Goal: Register for event/course

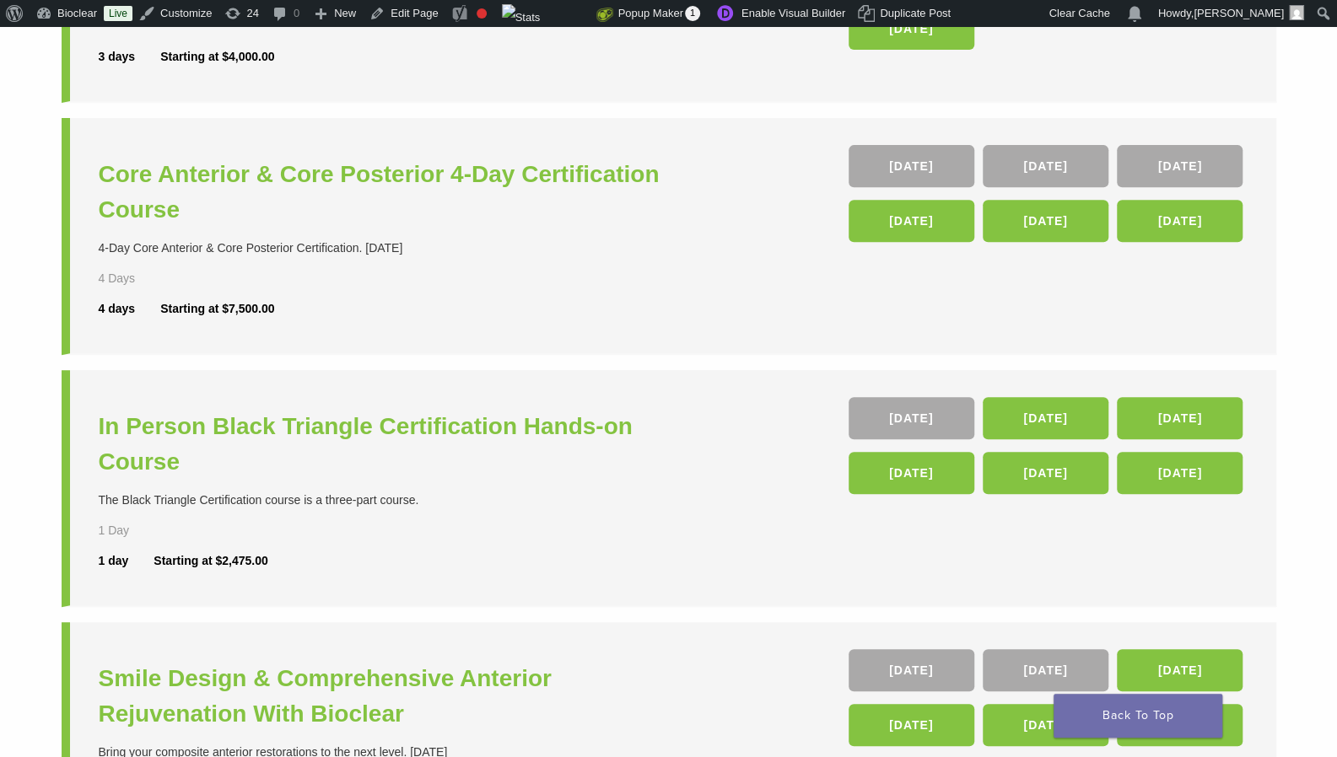
scroll to position [355, 0]
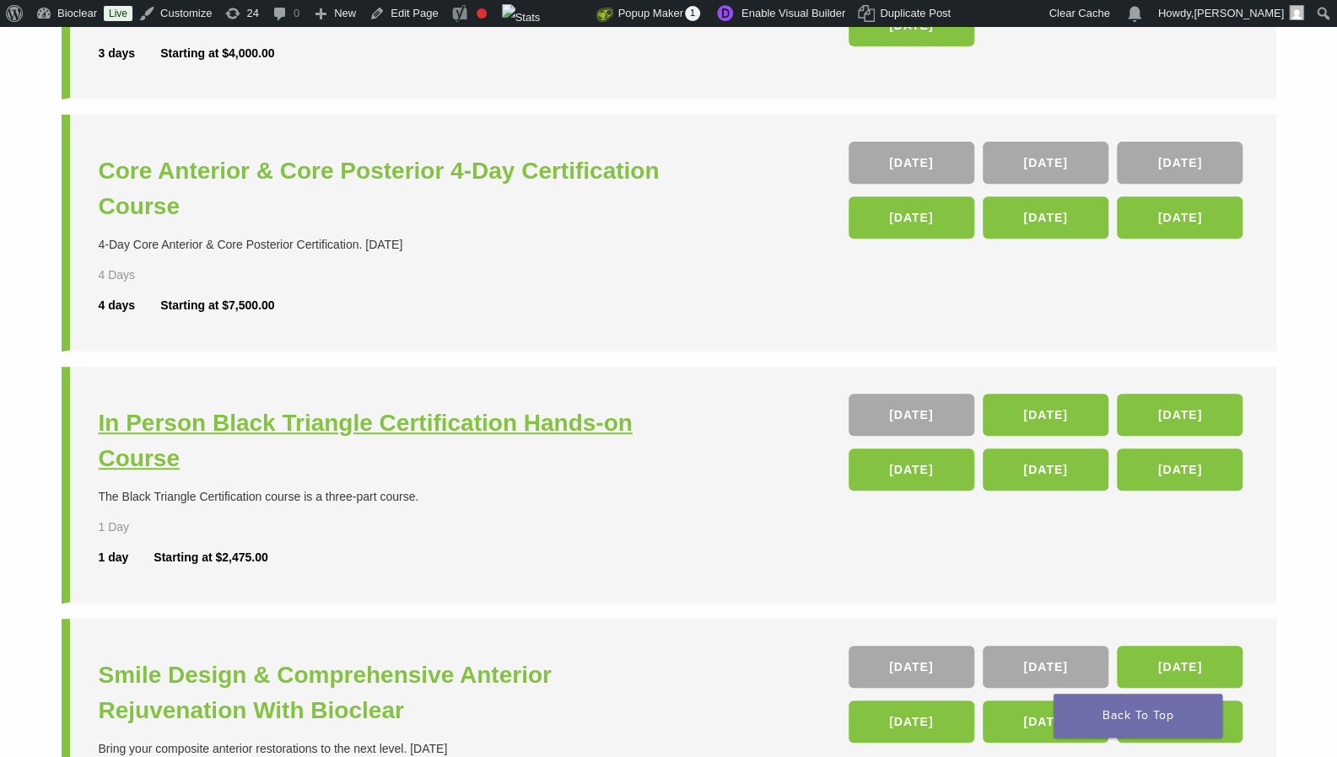
click at [257, 419] on h3 "In Person Black Triangle Certification Hands-on Course" at bounding box center [386, 441] width 574 height 71
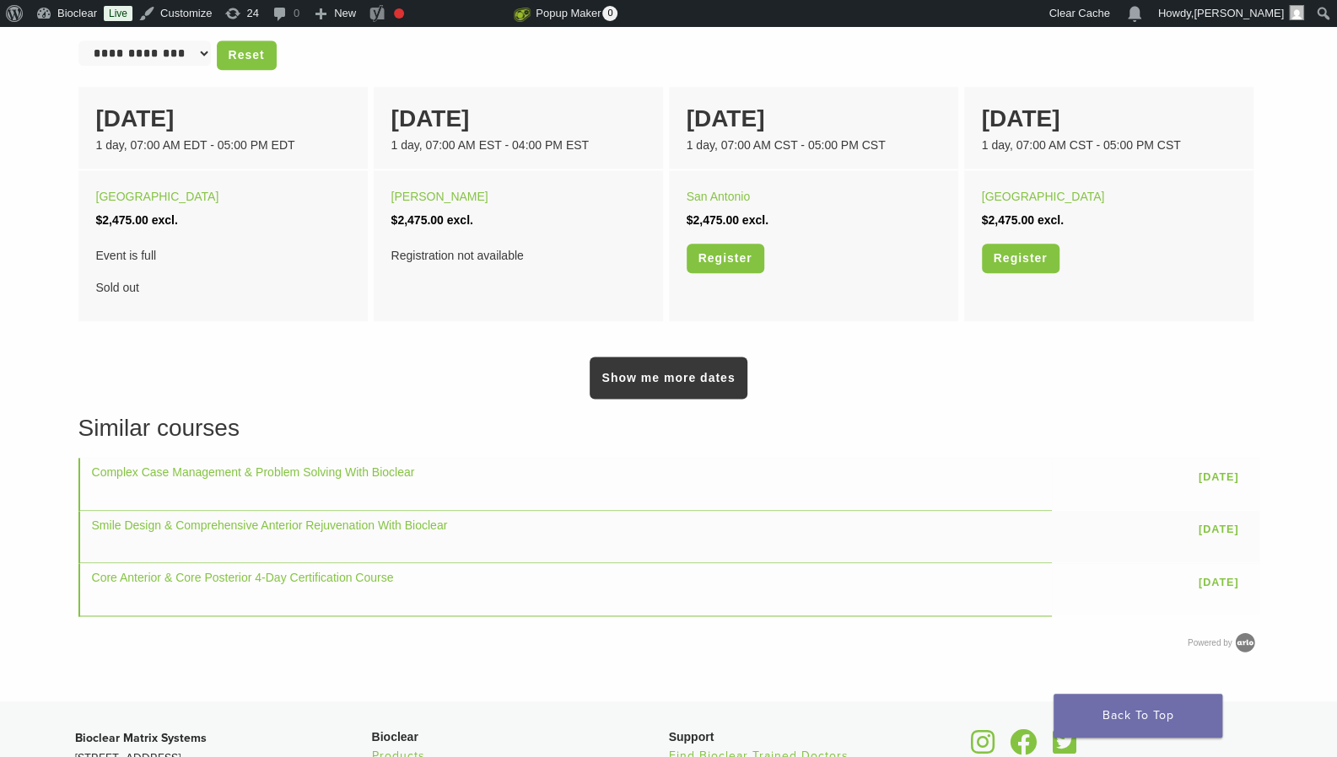
scroll to position [1146, 0]
click at [627, 386] on link "Show me more dates" at bounding box center [668, 379] width 157 height 42
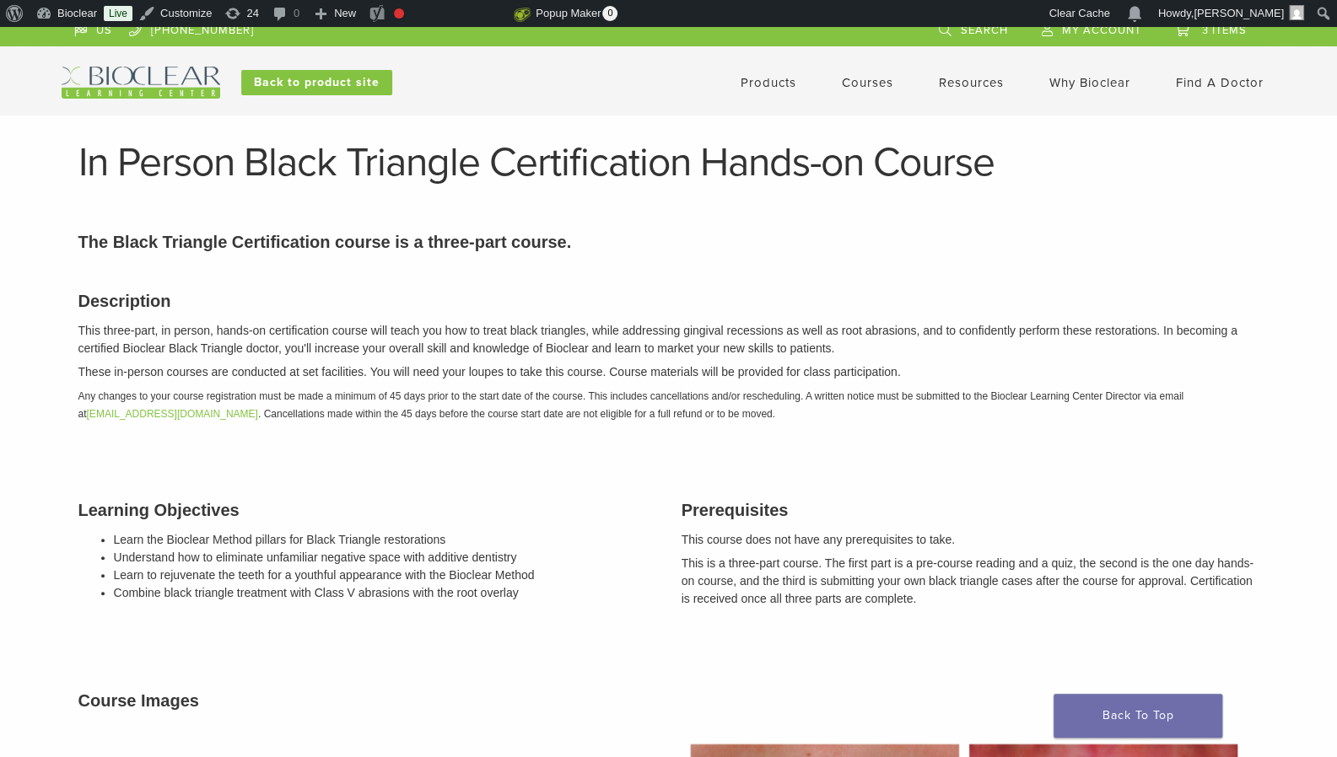
scroll to position [0, 0]
